Goal: Submit feedback/report problem

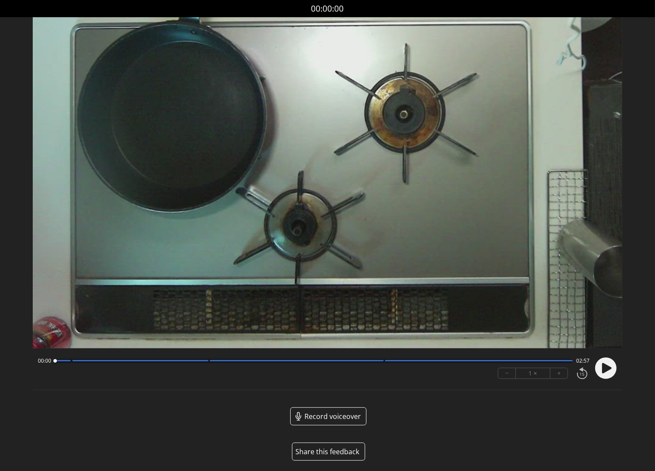
click at [328, 452] on button "Share this feedback" at bounding box center [328, 452] width 73 height 18
